Goal: Check status: Check status

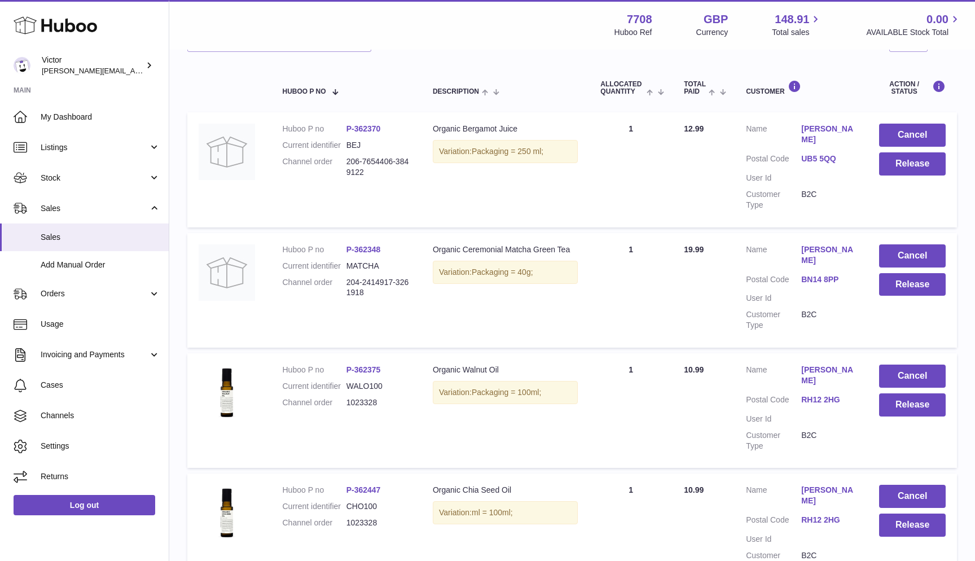
click at [357, 518] on dd "1023328" at bounding box center [379, 523] width 64 height 11
click at [355, 397] on dd "1023328" at bounding box center [379, 402] width 64 height 11
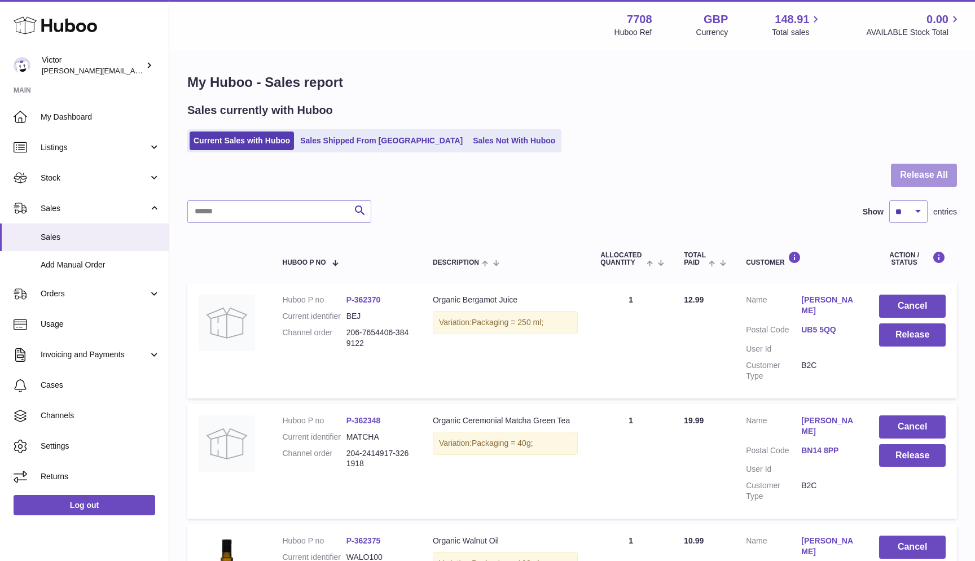
click at [934, 177] on button "Release All" at bounding box center [924, 175] width 66 height 23
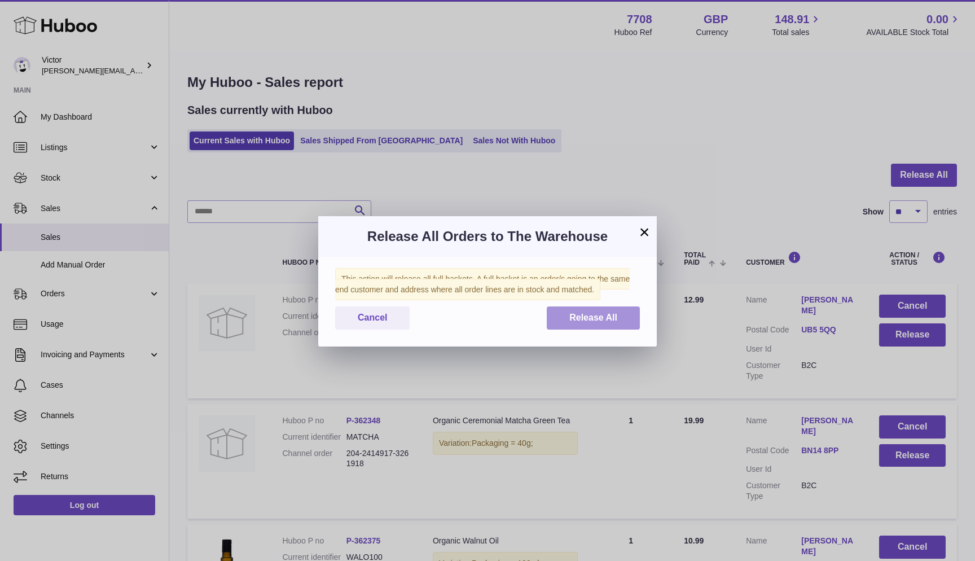
click at [603, 310] on button "Release All" at bounding box center [593, 318] width 93 height 23
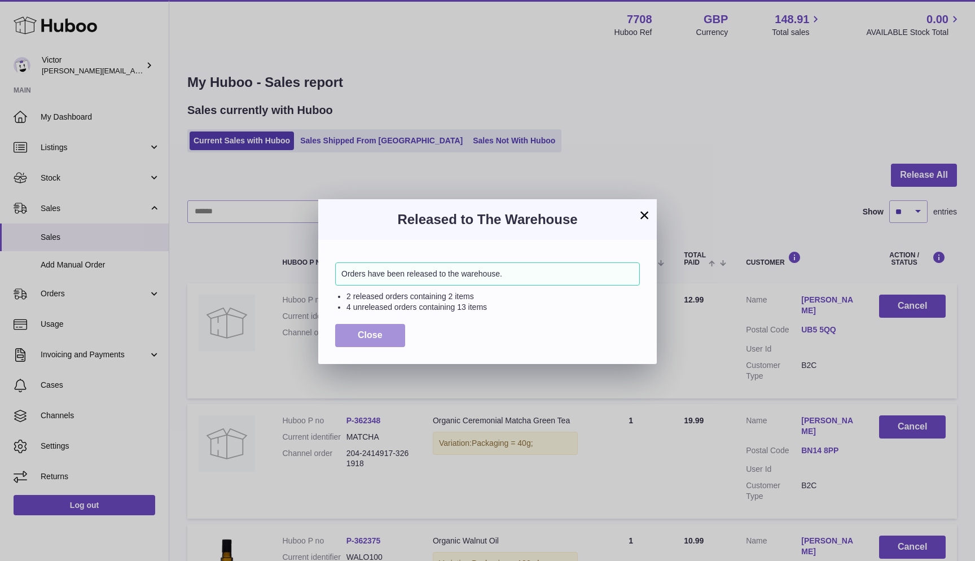
click at [362, 330] on span "Close" at bounding box center [370, 335] width 25 height 10
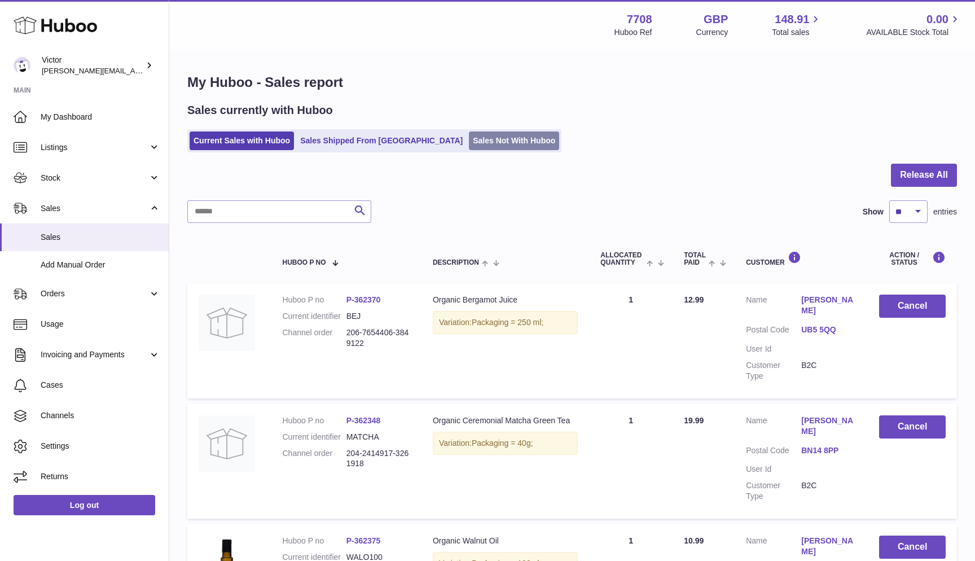
click at [469, 143] on link "Sales Not With Huboo" at bounding box center [514, 141] width 90 height 19
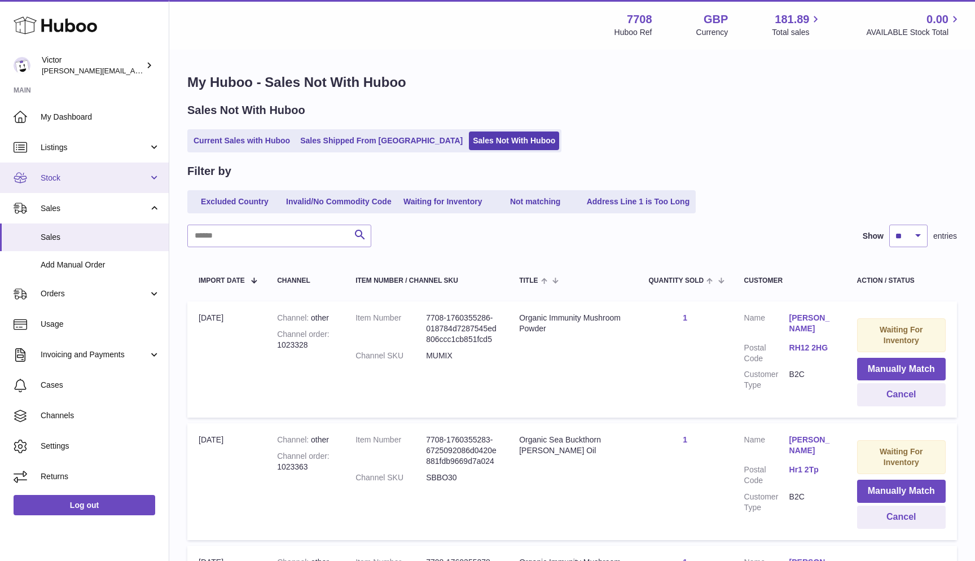
click at [102, 174] on span "Stock" at bounding box center [95, 178] width 108 height 11
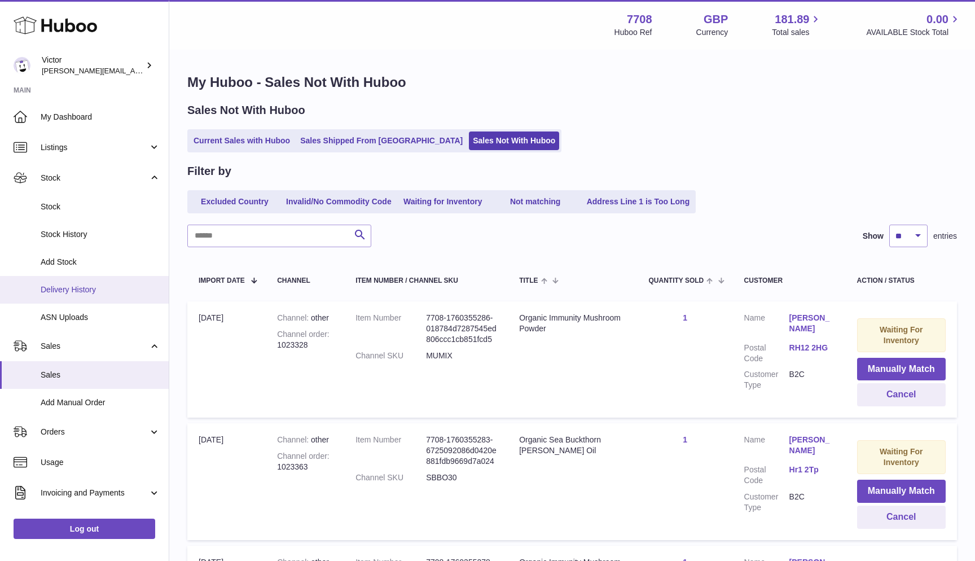
click at [78, 286] on span "Delivery History" at bounding box center [101, 290] width 120 height 11
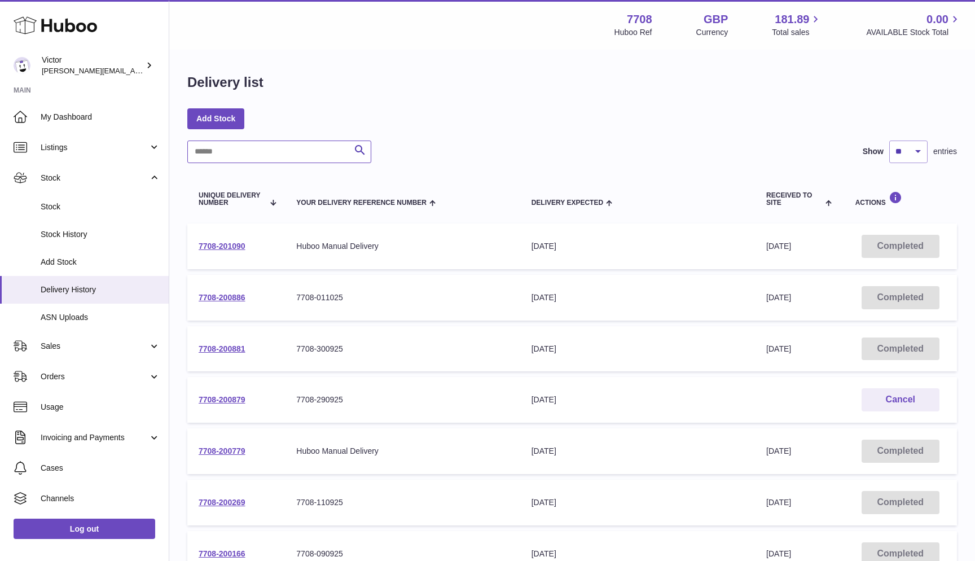
click at [277, 156] on input "text" at bounding box center [279, 152] width 184 height 23
paste input "**********"
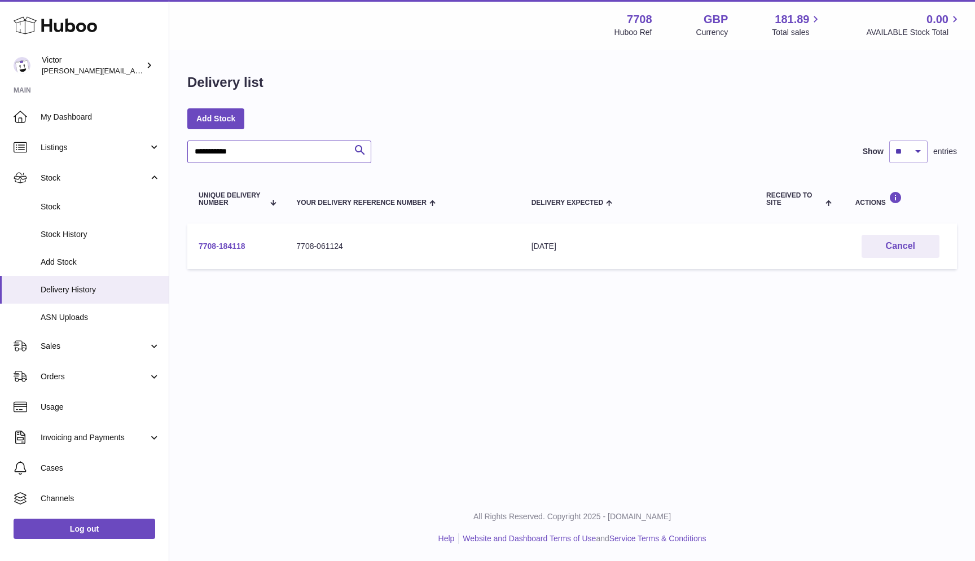
type input "**********"
click at [227, 247] on link "7708-184118" at bounding box center [222, 246] width 47 height 9
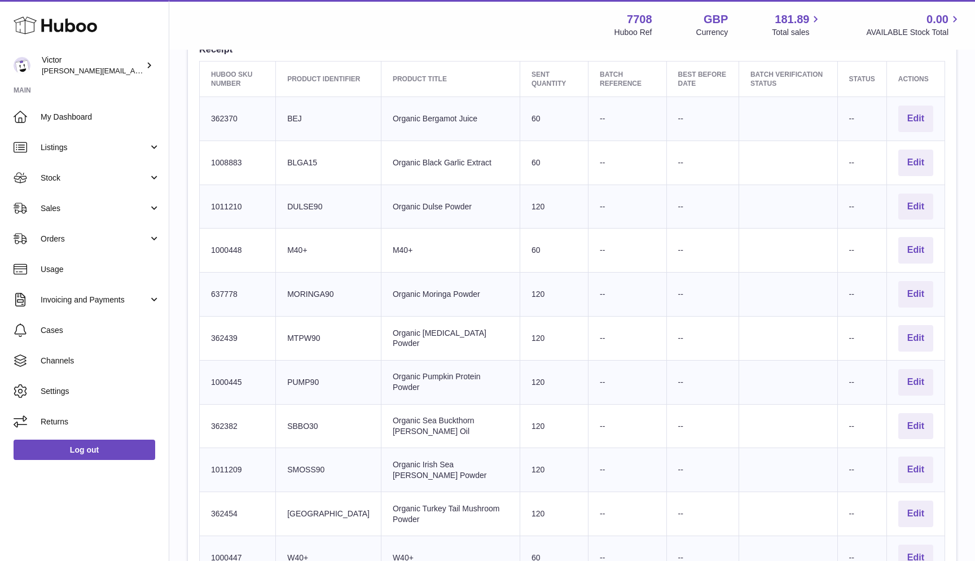
scroll to position [396, 0]
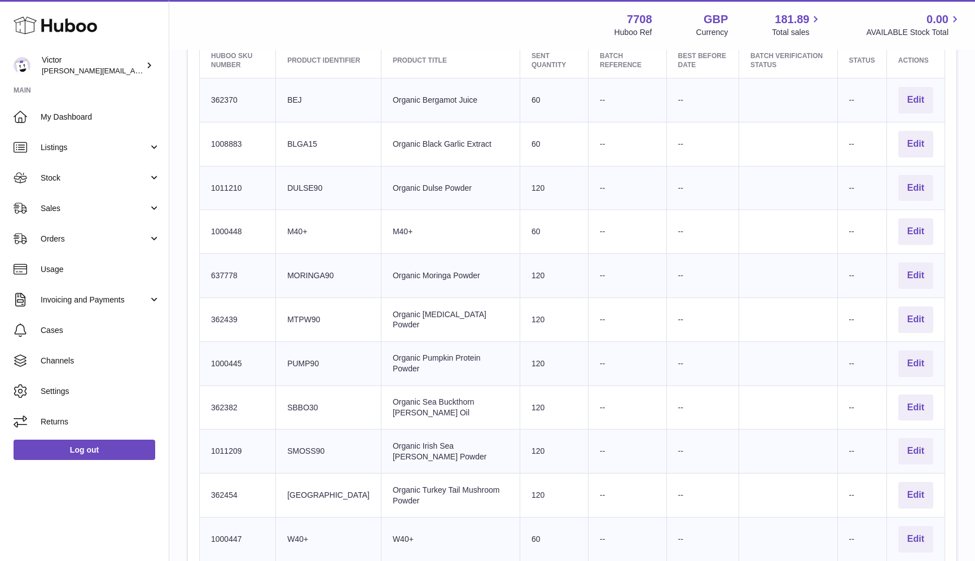
click at [301, 90] on td "Client Identifier BEJ" at bounding box center [329, 100] width 106 height 44
click at [305, 138] on td "Client Identifier BLGA15" at bounding box center [329, 144] width 106 height 44
click at [300, 221] on td "Client Identifier M40+" at bounding box center [329, 232] width 106 height 44
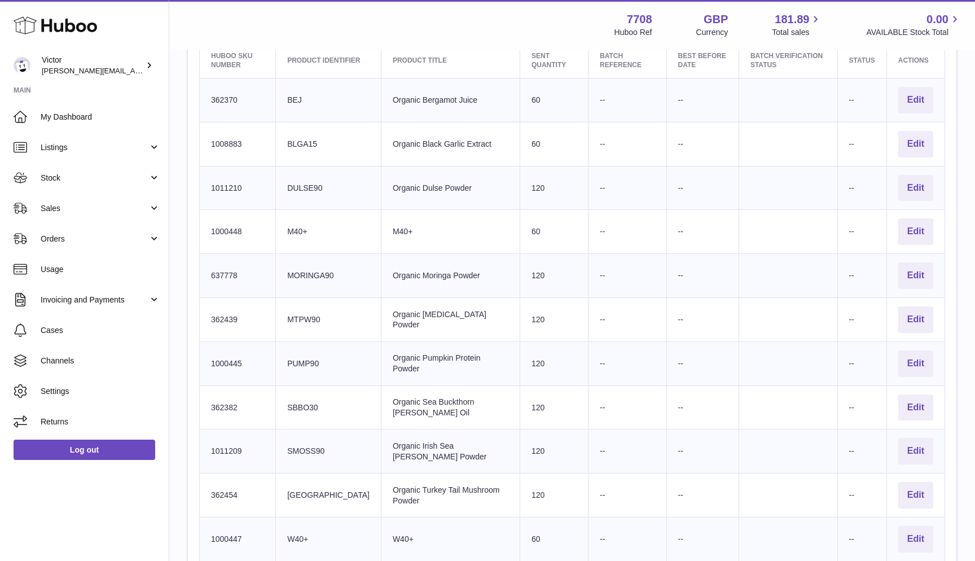
click at [300, 221] on td "Client Identifier M40+" at bounding box center [329, 232] width 106 height 44
click at [307, 265] on td "Client Identifier MORINGA90" at bounding box center [329, 276] width 106 height 44
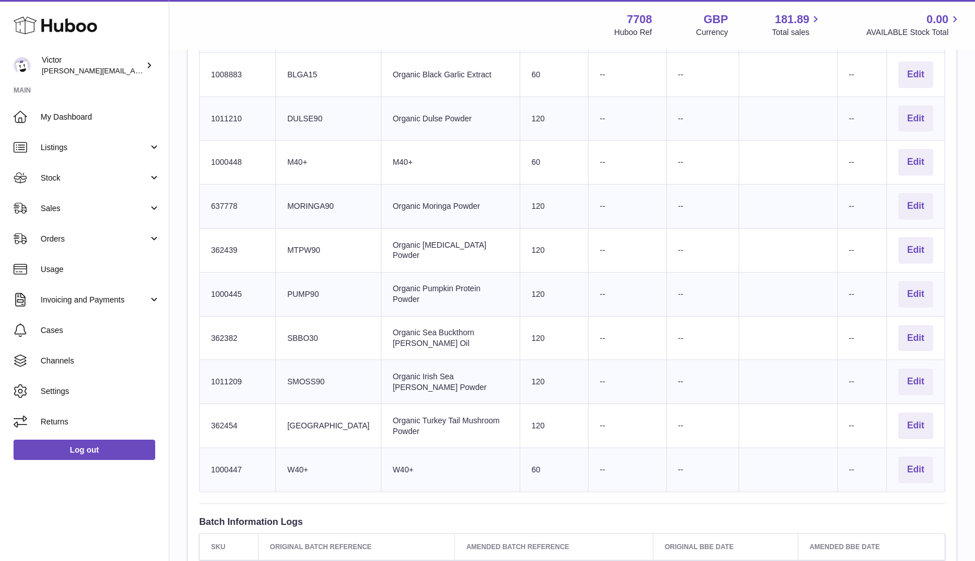
scroll to position [466, 0]
click at [312, 240] on td "Client Identifier MTPW90" at bounding box center [329, 249] width 106 height 44
click at [305, 285] on td "Client Identifier PUMP90" at bounding box center [329, 293] width 106 height 44
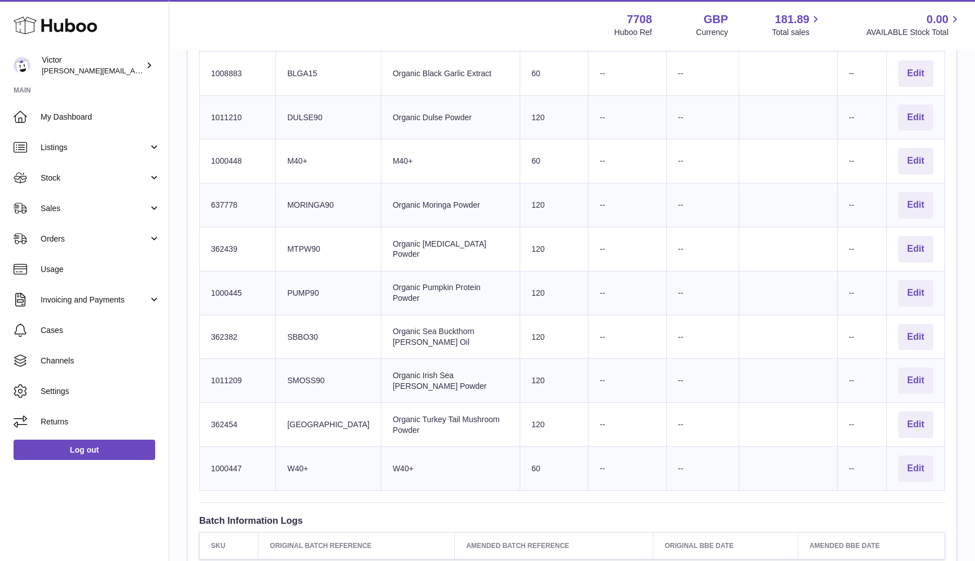
click at [303, 327] on td "Client Identifier SBBO30" at bounding box center [329, 337] width 106 height 44
click at [309, 330] on td "Client Identifier SBBO30" at bounding box center [329, 337] width 106 height 44
click at [309, 371] on td "Client Identifier SMOSS90" at bounding box center [329, 381] width 106 height 44
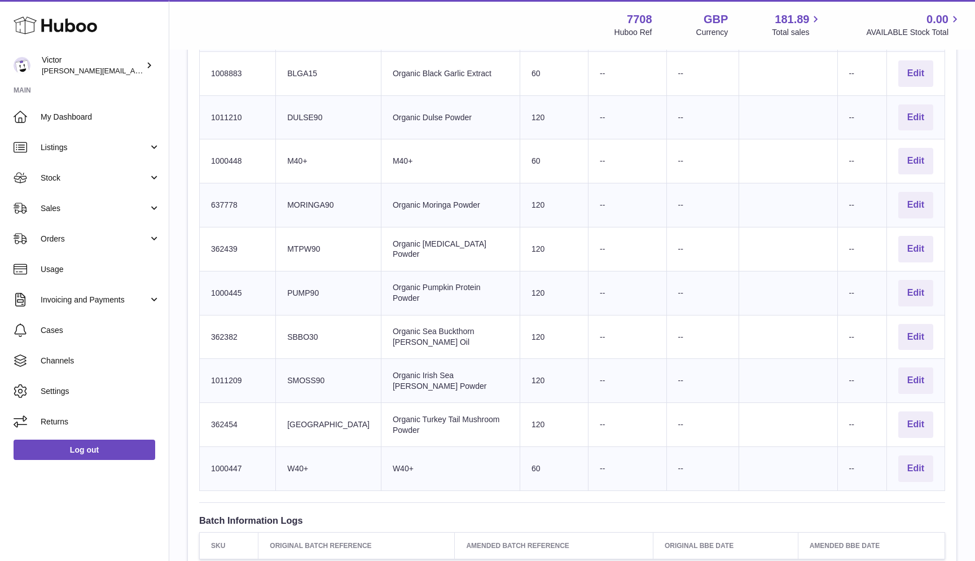
click at [309, 371] on td "Client Identifier SMOSS90" at bounding box center [329, 381] width 106 height 44
click at [304, 413] on td "Client Identifier TURKEY" at bounding box center [329, 425] width 106 height 44
click at [313, 373] on td "Client Identifier SMOSS90" at bounding box center [329, 381] width 106 height 44
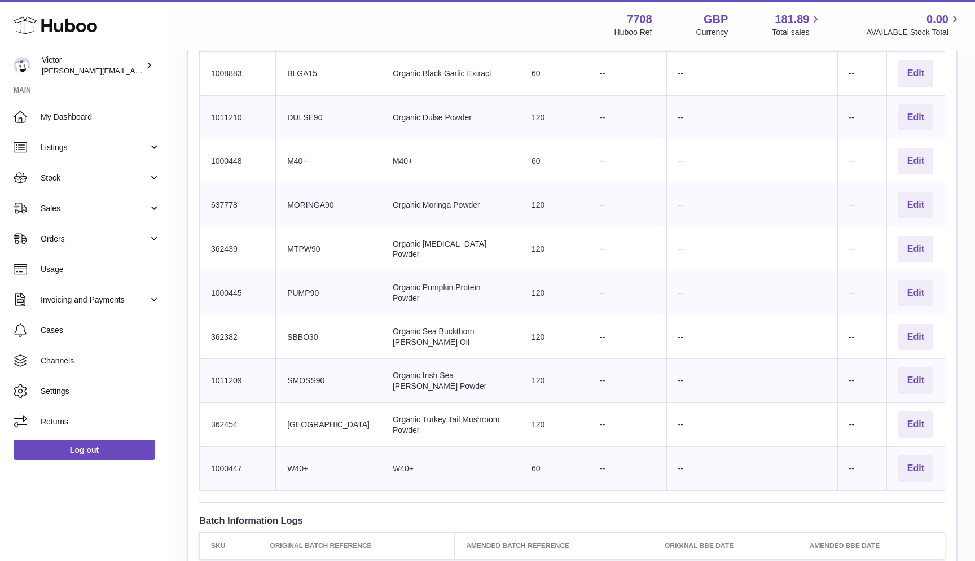
click at [314, 412] on td "Client Identifier TURKEY" at bounding box center [329, 425] width 106 height 44
click at [314, 240] on td "Client Identifier MTPW90" at bounding box center [329, 249] width 106 height 44
click at [300, 282] on td "Client Identifier PUMP90" at bounding box center [329, 293] width 106 height 44
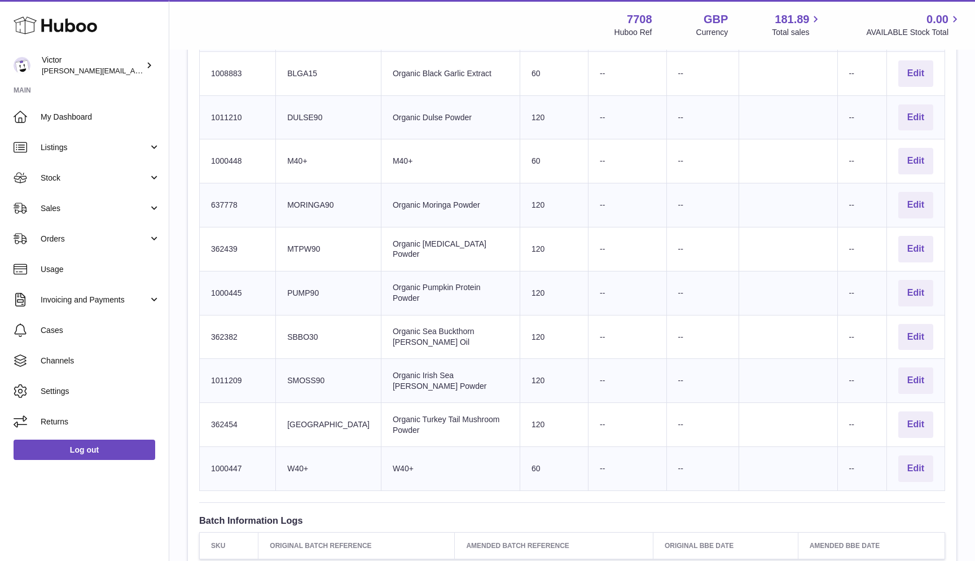
click at [300, 282] on td "Client Identifier PUMP90" at bounding box center [329, 293] width 106 height 44
click at [305, 331] on td "Client Identifier SBBO30" at bounding box center [329, 337] width 106 height 44
click at [305, 368] on td "Client Identifier SMOSS90" at bounding box center [329, 381] width 106 height 44
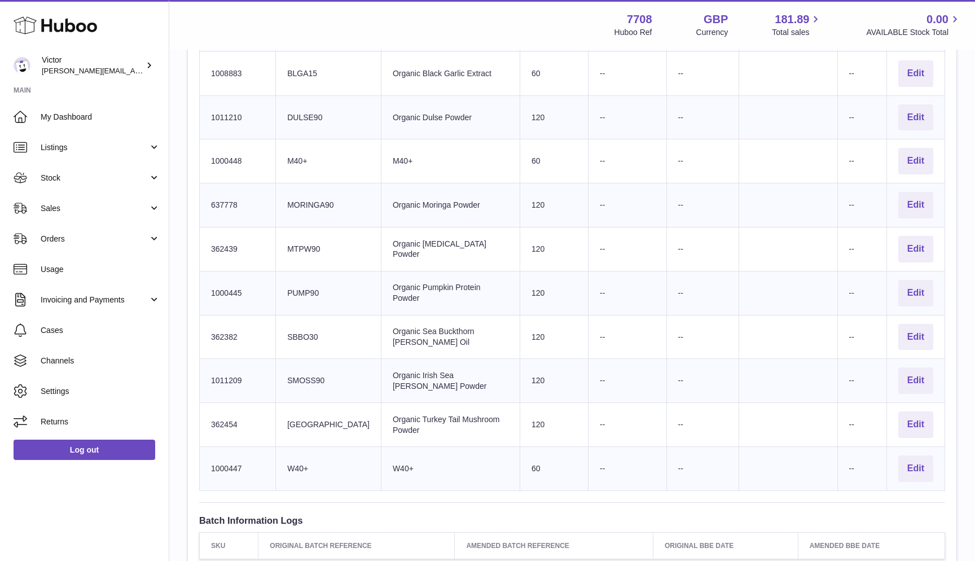
click at [305, 368] on td "Client Identifier SMOSS90" at bounding box center [329, 381] width 106 height 44
click at [301, 412] on td "Client Identifier TURKEY" at bounding box center [329, 425] width 106 height 44
click at [306, 457] on td "Client Identifier W40+" at bounding box center [329, 469] width 106 height 44
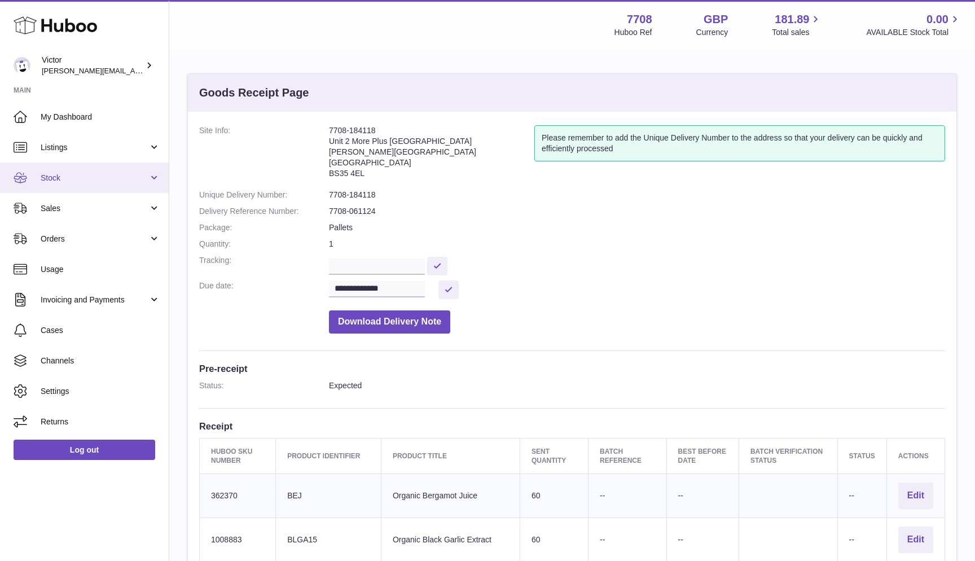
scroll to position [0, 0]
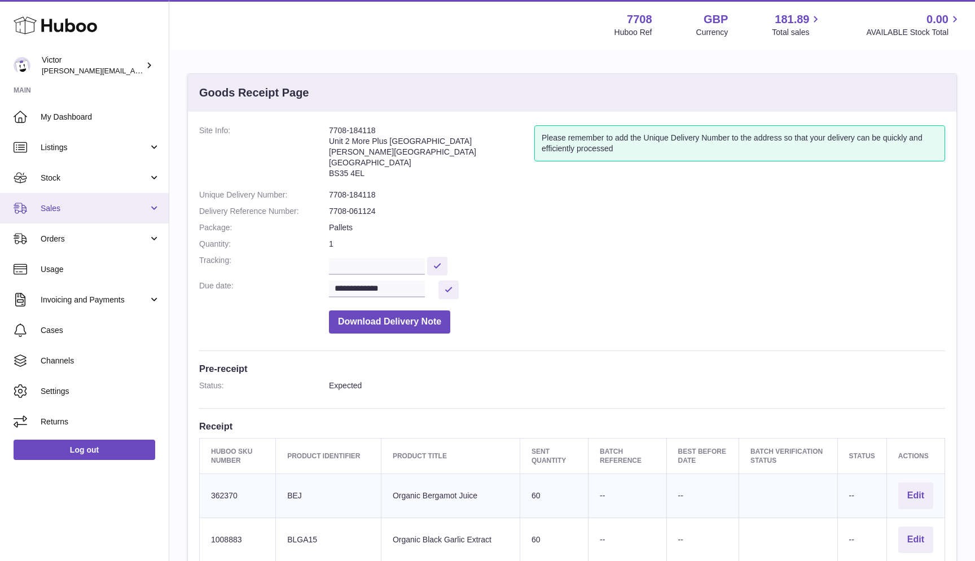
click at [93, 215] on link "Sales" at bounding box center [84, 208] width 169 height 30
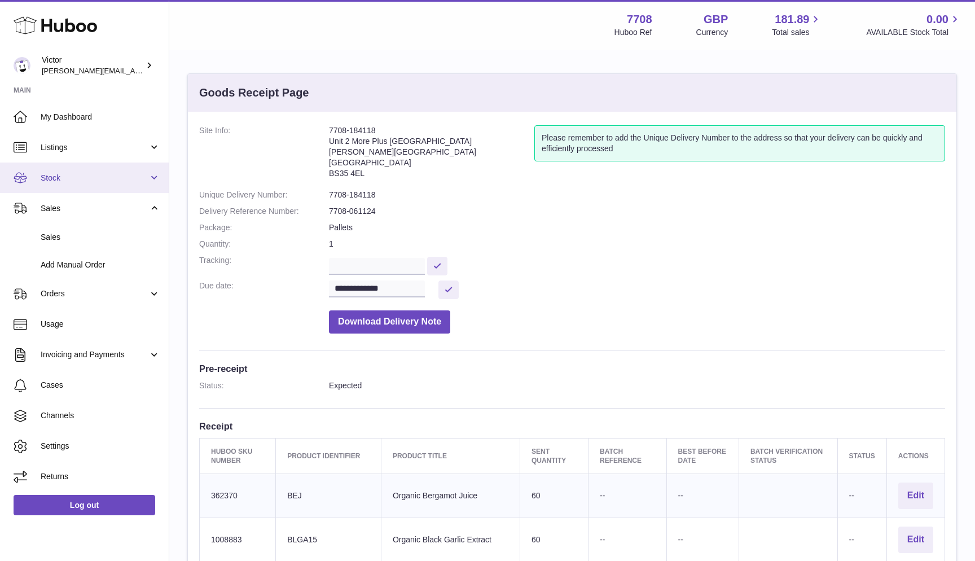
click at [85, 179] on span "Stock" at bounding box center [95, 178] width 108 height 11
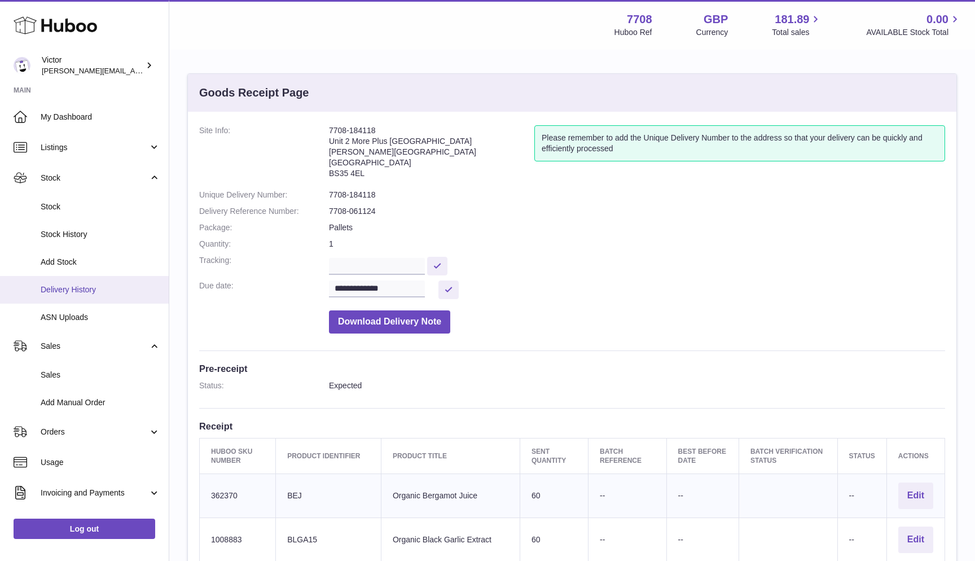
click at [61, 291] on span "Delivery History" at bounding box center [101, 290] width 120 height 11
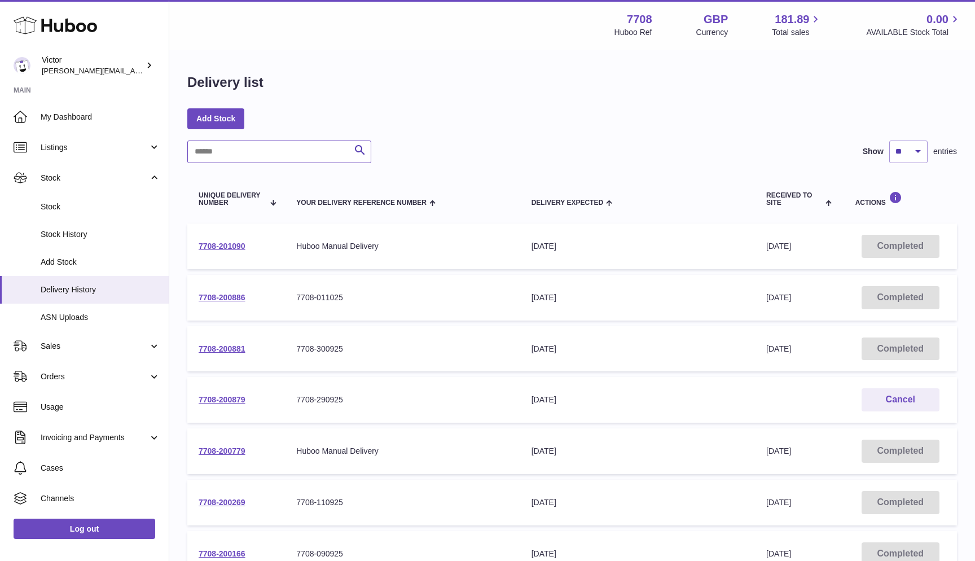
click at [234, 151] on input "text" at bounding box center [279, 152] width 184 height 23
paste input "**********"
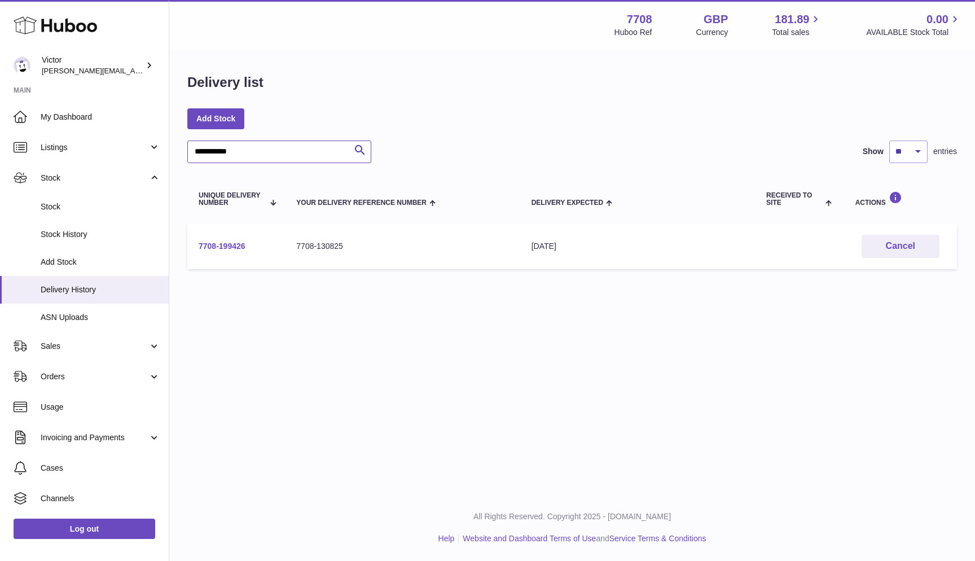
type input "**********"
click at [238, 244] on link "7708-199426" at bounding box center [222, 246] width 47 height 9
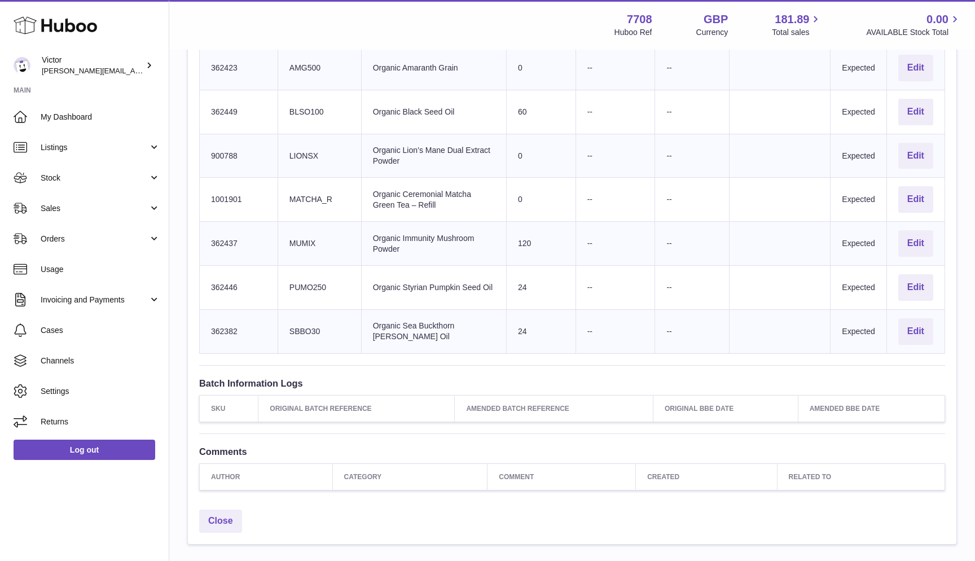
scroll to position [406, 0]
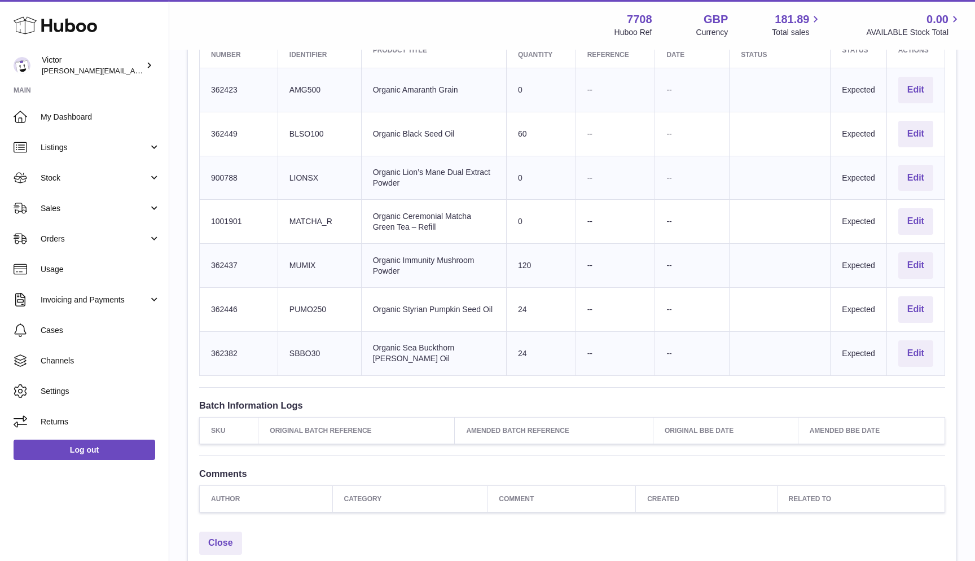
click at [305, 254] on td "Client Identifier MUMIX" at bounding box center [320, 266] width 84 height 44
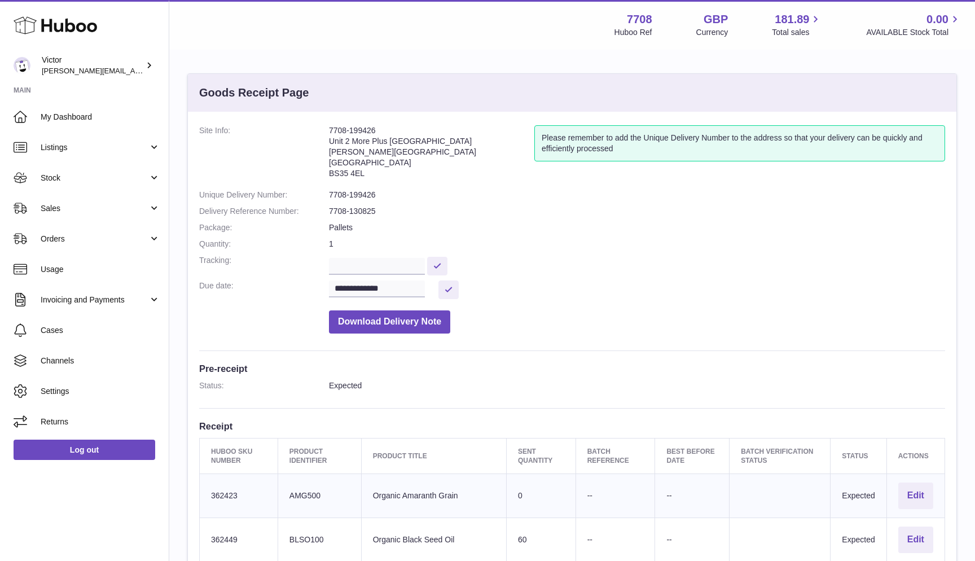
scroll to position [0, 0]
click at [80, 150] on span "Listings" at bounding box center [95, 147] width 108 height 11
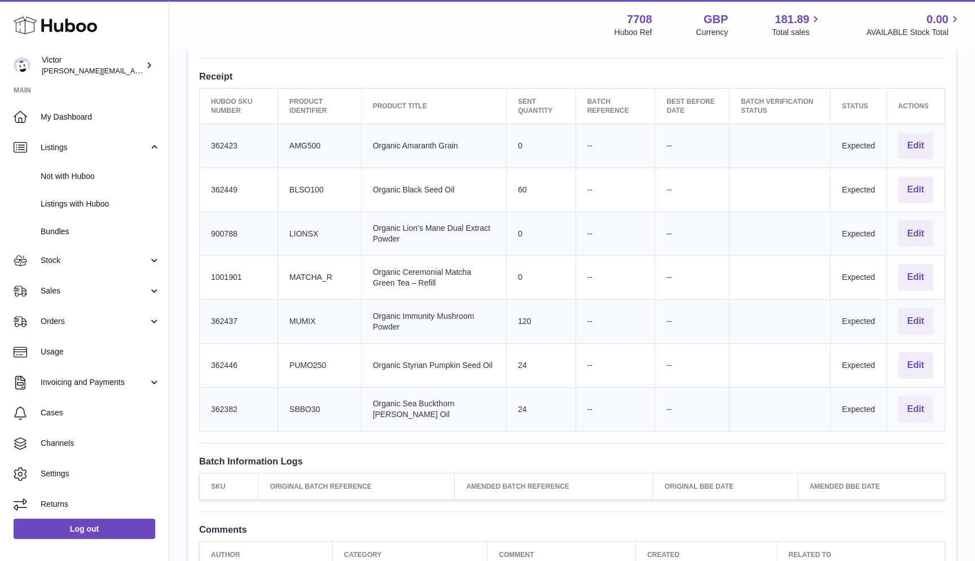
scroll to position [367, 0]
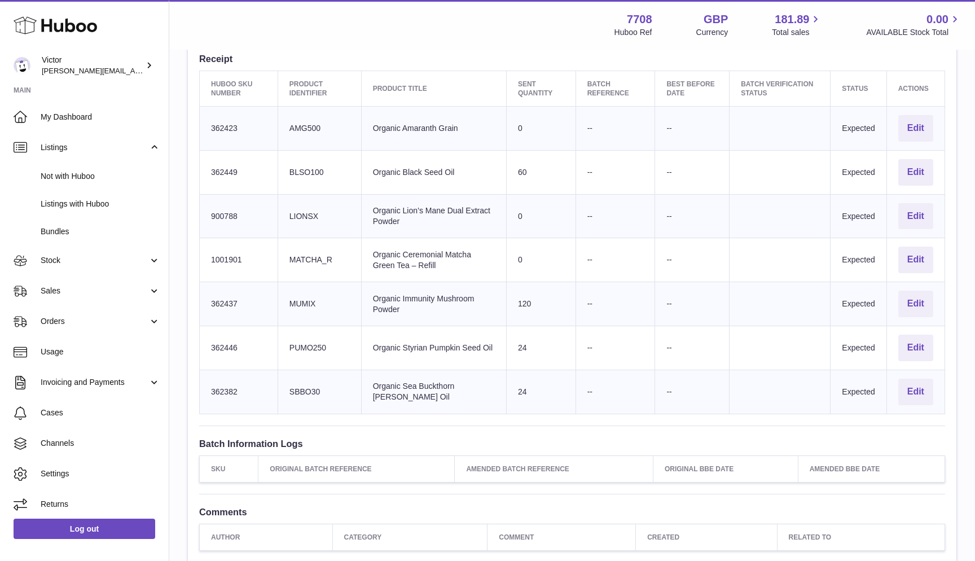
click at [291, 167] on td "Client Identifier BLSO100" at bounding box center [320, 172] width 84 height 44
click at [297, 294] on td "Client Identifier MUMIX" at bounding box center [320, 304] width 84 height 44
click at [298, 381] on td "Client Identifier SBBO30" at bounding box center [320, 392] width 84 height 44
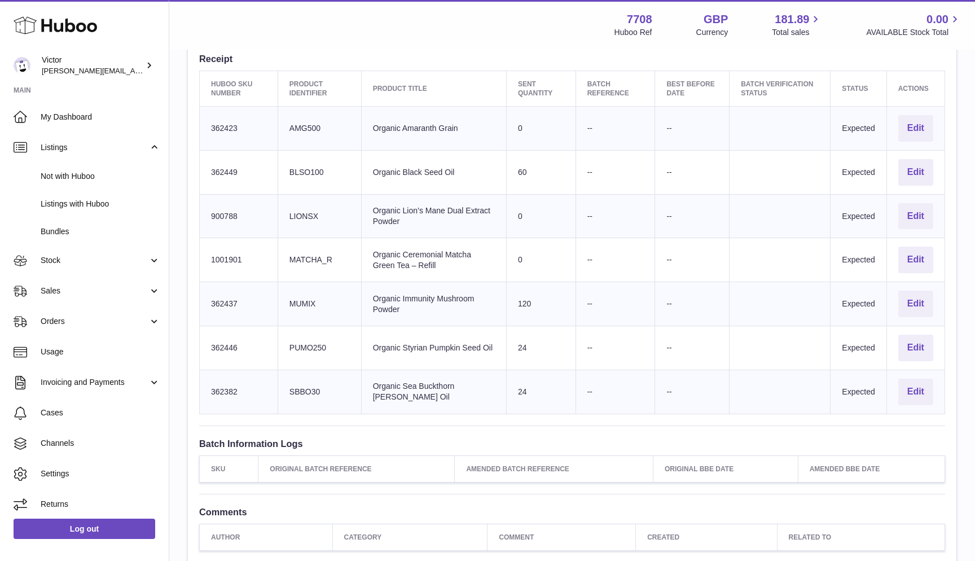
click at [298, 381] on td "Client Identifier SBBO30" at bounding box center [320, 392] width 84 height 44
click at [86, 112] on span "My Dashboard" at bounding box center [101, 117] width 120 height 11
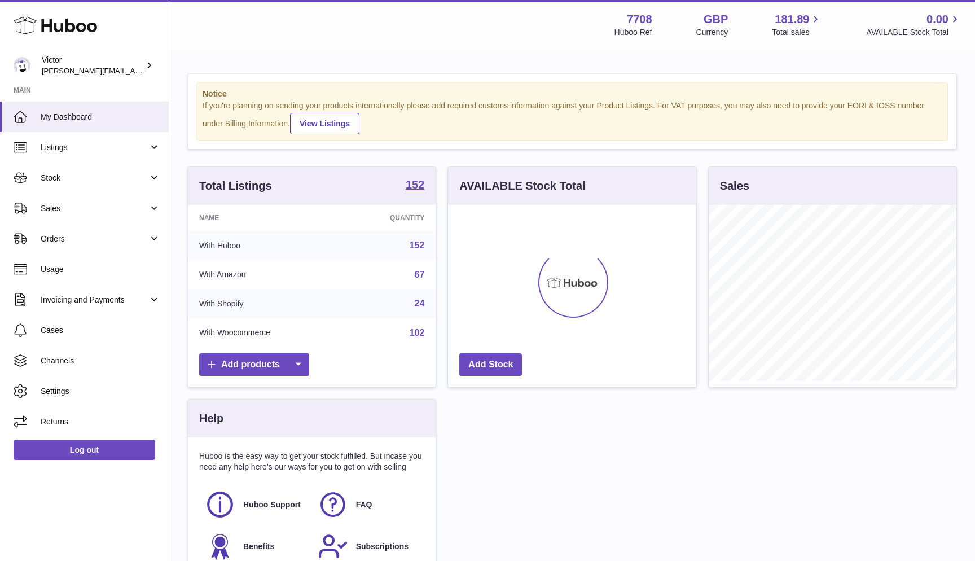
scroll to position [176, 248]
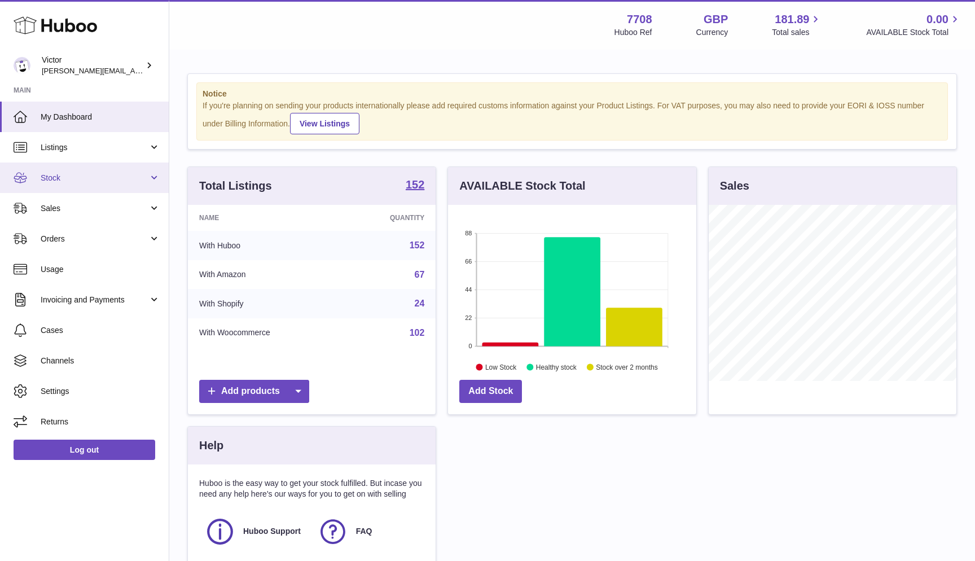
click at [126, 173] on span "Stock" at bounding box center [95, 178] width 108 height 11
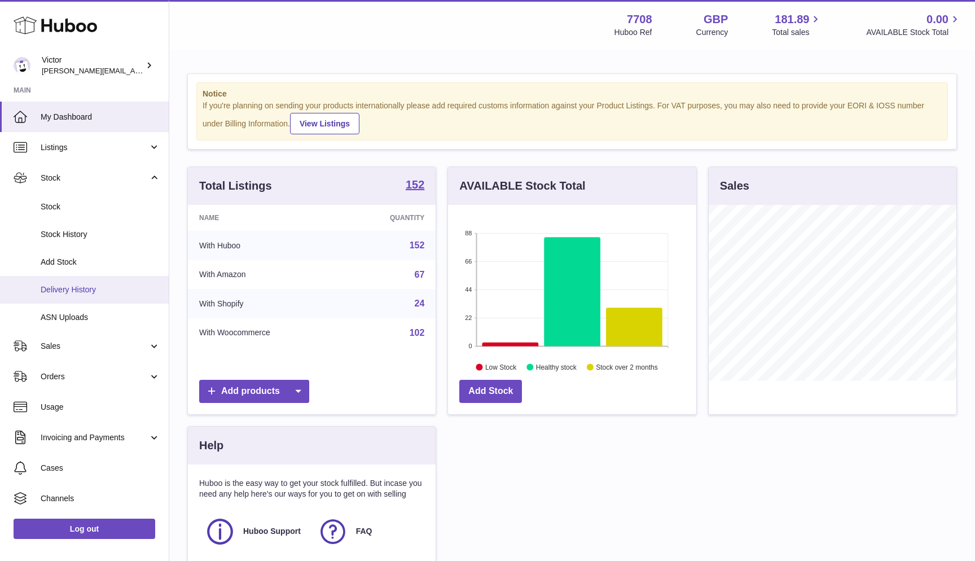
click at [71, 280] on link "Delivery History" at bounding box center [84, 290] width 169 height 28
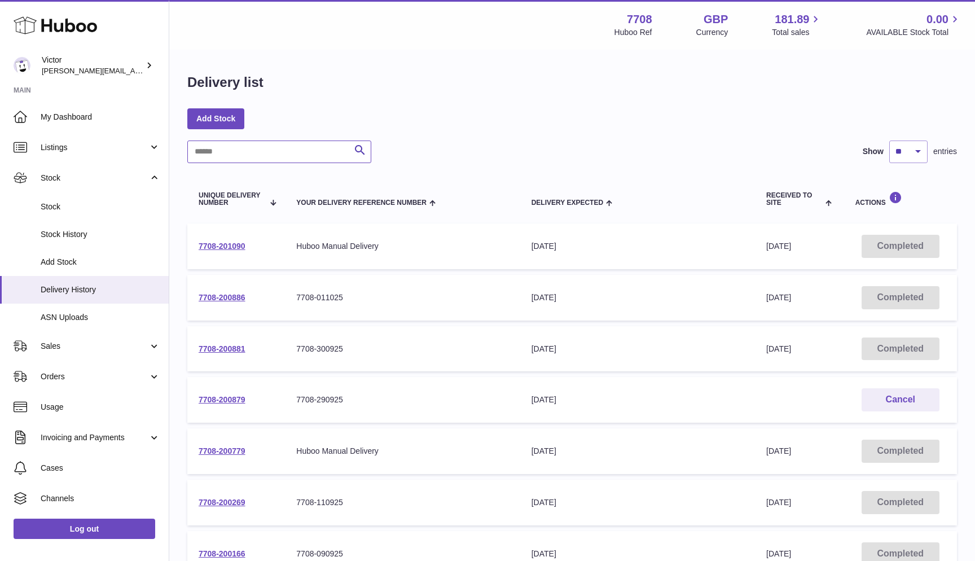
click at [274, 154] on input "text" at bounding box center [279, 152] width 184 height 23
paste input "**********"
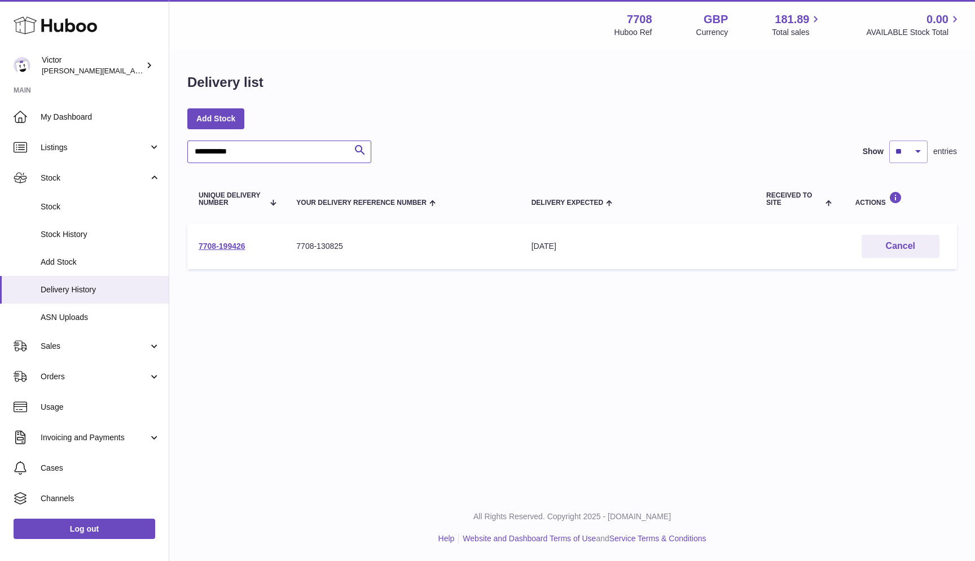
click at [209, 151] on input "**********" at bounding box center [279, 152] width 184 height 23
paste input "text"
type input "**********"
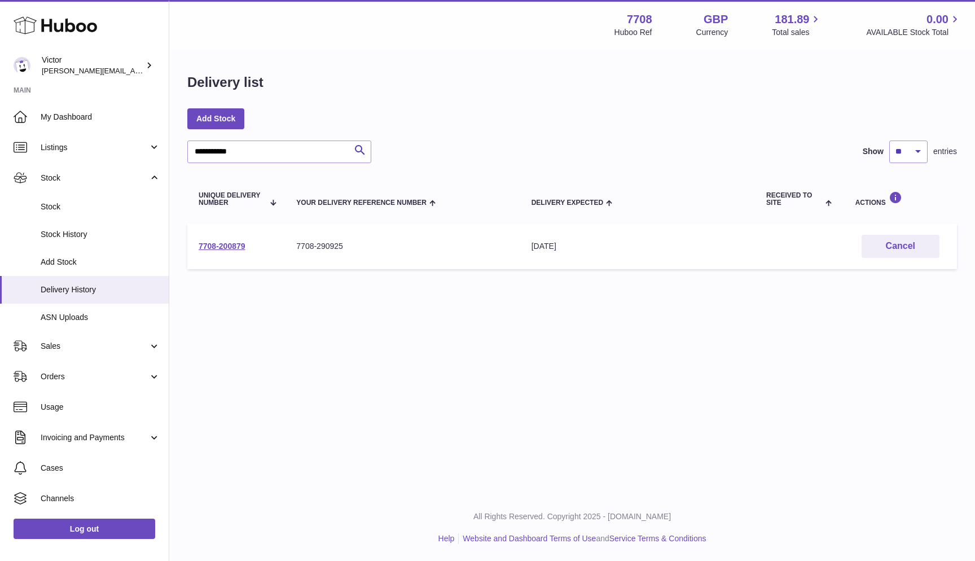
click at [208, 238] on td "7708-200879" at bounding box center [236, 247] width 98 height 46
click at [237, 242] on link "7708-200879" at bounding box center [222, 246] width 47 height 9
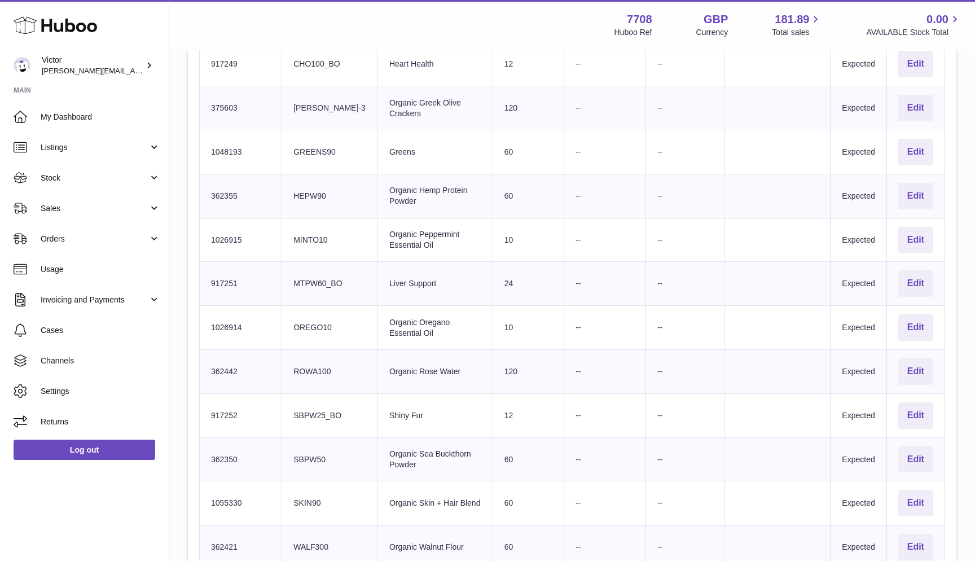
scroll to position [563, 0]
click at [299, 274] on td "Client Identifier MTPW60_BO" at bounding box center [330, 284] width 96 height 44
click at [326, 272] on td "Client Identifier MTPW60_BO" at bounding box center [330, 284] width 96 height 44
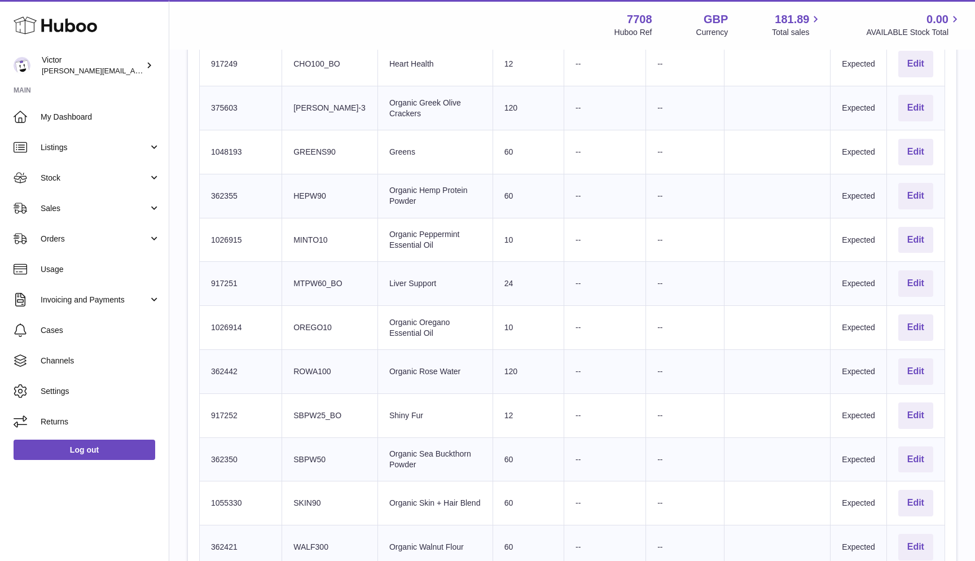
click at [334, 272] on td "Client Identifier MTPW60_BO" at bounding box center [330, 284] width 96 height 44
drag, startPoint x: 344, startPoint y: 272, endPoint x: 333, endPoint y: 272, distance: 11.3
click at [333, 272] on td "Client Identifier MTPW60_BO" at bounding box center [330, 284] width 96 height 44
click at [330, 272] on td "Client Identifier MTPW60_BO" at bounding box center [330, 284] width 96 height 44
click at [307, 231] on td "Client Identifier MINTO10" at bounding box center [330, 240] width 96 height 44
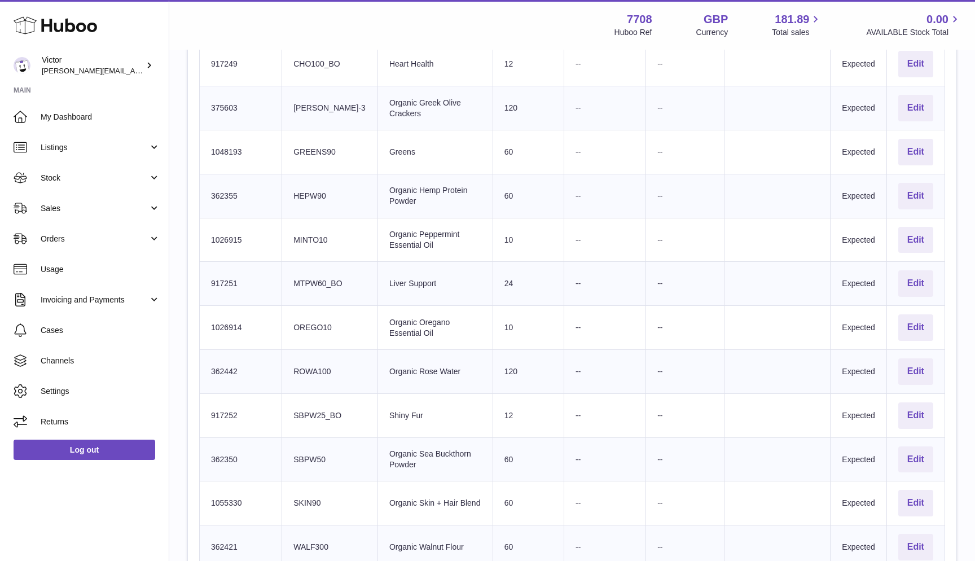
click at [307, 231] on td "Client Identifier MINTO10" at bounding box center [330, 240] width 96 height 44
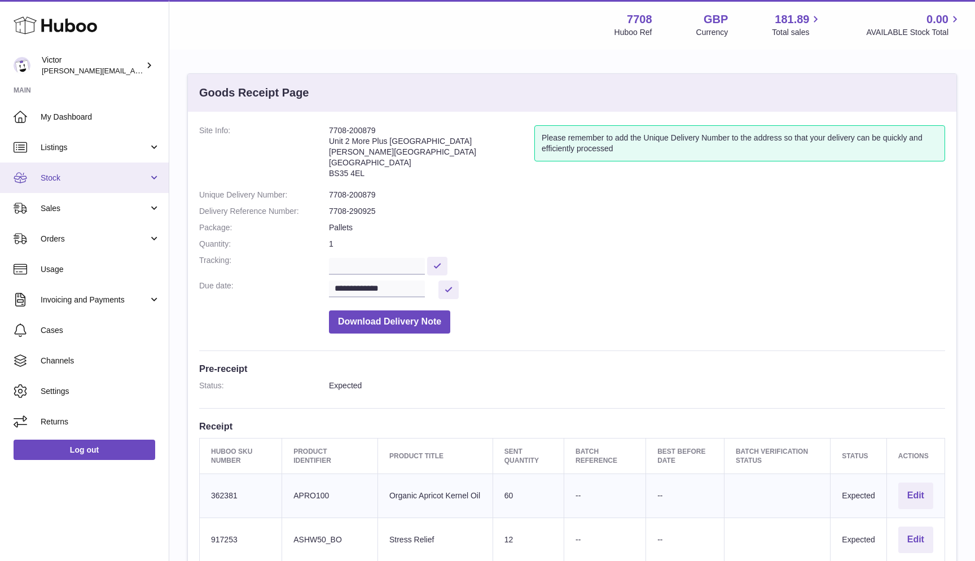
scroll to position [0, 0]
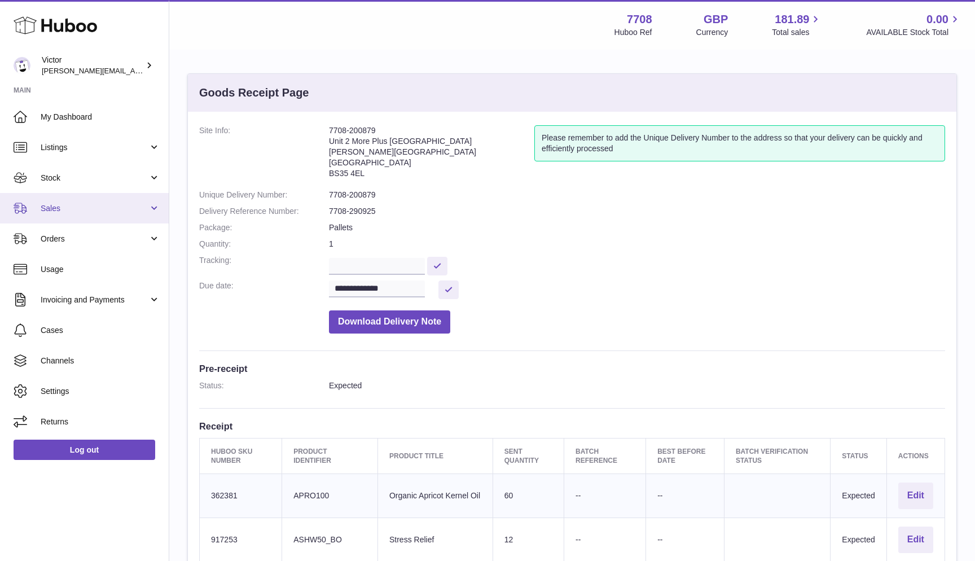
click at [79, 209] on span "Sales" at bounding box center [95, 208] width 108 height 11
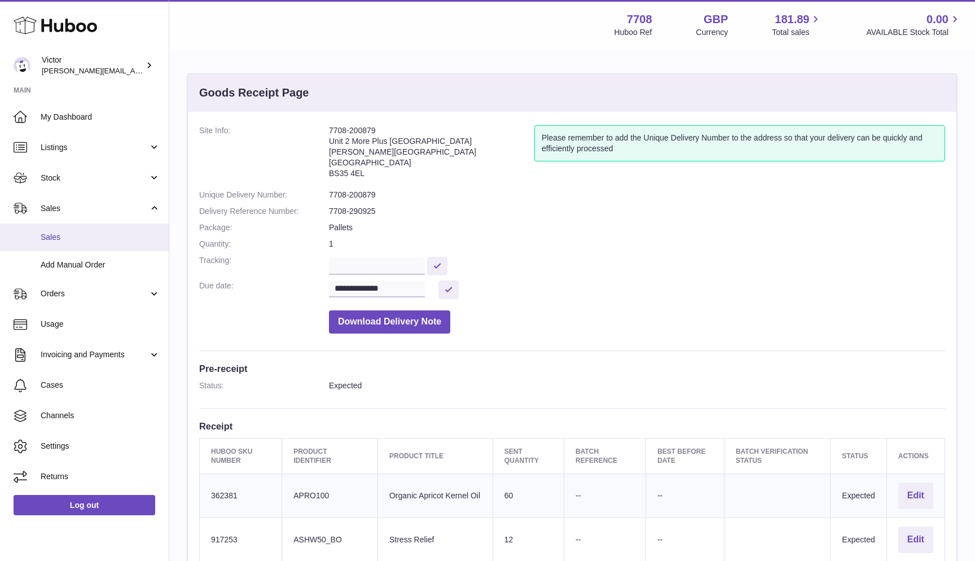
click at [73, 229] on link "Sales" at bounding box center [84, 238] width 169 height 28
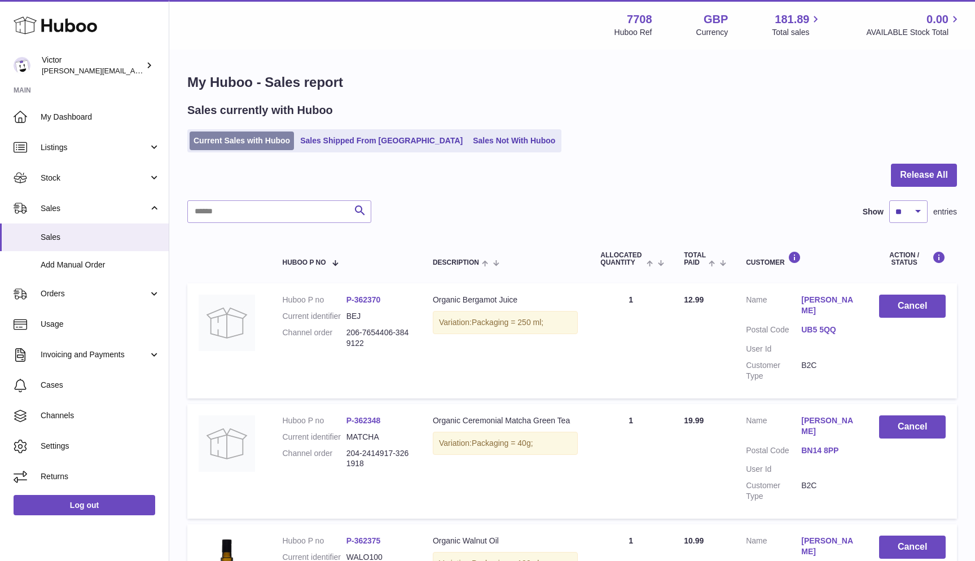
click at [204, 146] on link "Current Sales with Huboo" at bounding box center [242, 141] width 104 height 19
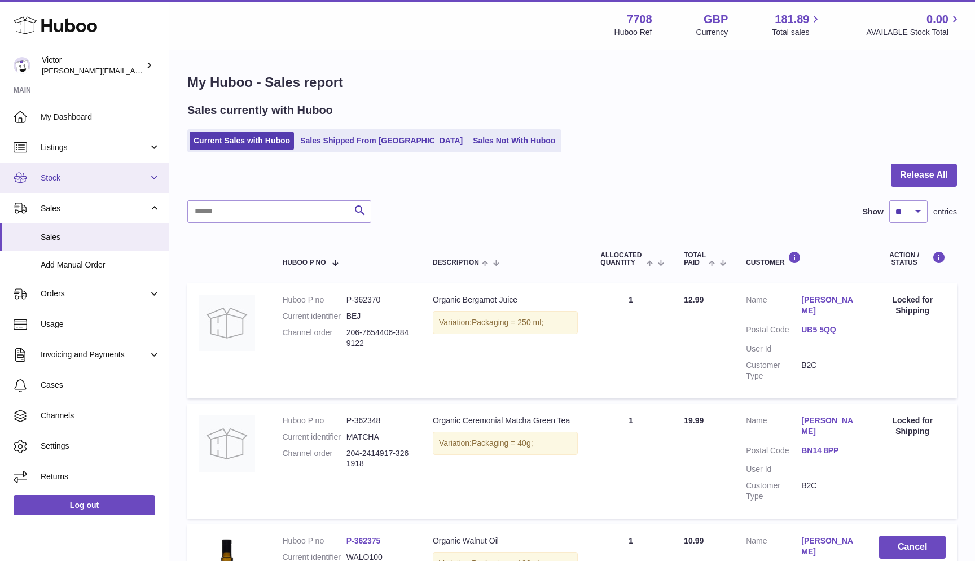
click at [115, 176] on span "Stock" at bounding box center [95, 178] width 108 height 11
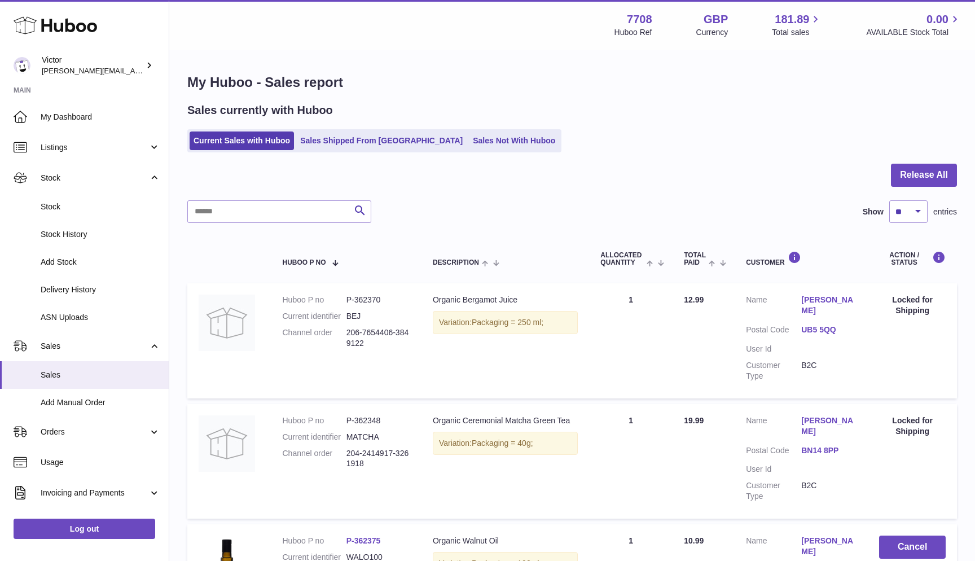
click at [328, 150] on ul "Current Sales with Huboo Sales Shipped From Huboo Sales Not With Huboo" at bounding box center [374, 140] width 374 height 23
click at [349, 145] on link "Sales Shipped From [GEOGRAPHIC_DATA]" at bounding box center [381, 141] width 170 height 19
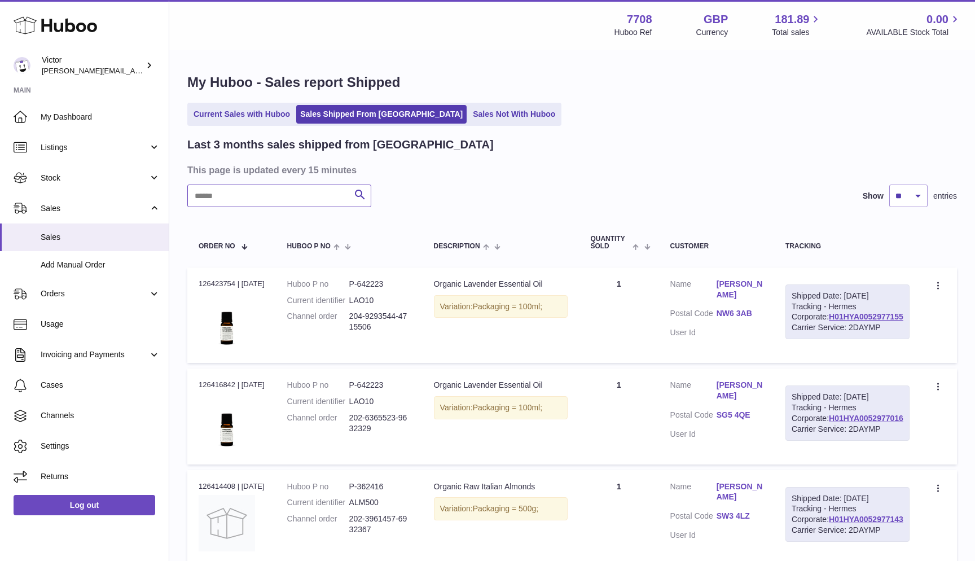
click at [266, 202] on input "text" at bounding box center [279, 196] width 184 height 23
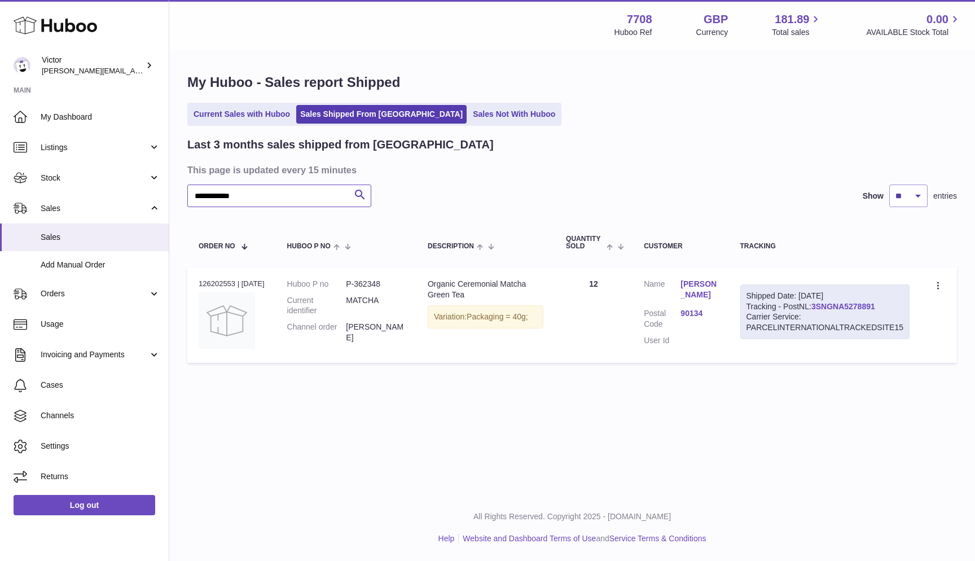
type input "**********"
click at [846, 305] on link "3SNGNA5278891" at bounding box center [844, 306] width 64 height 9
click at [235, 112] on link "Current Sales with Huboo" at bounding box center [242, 114] width 104 height 19
